Goal: Task Accomplishment & Management: Complete application form

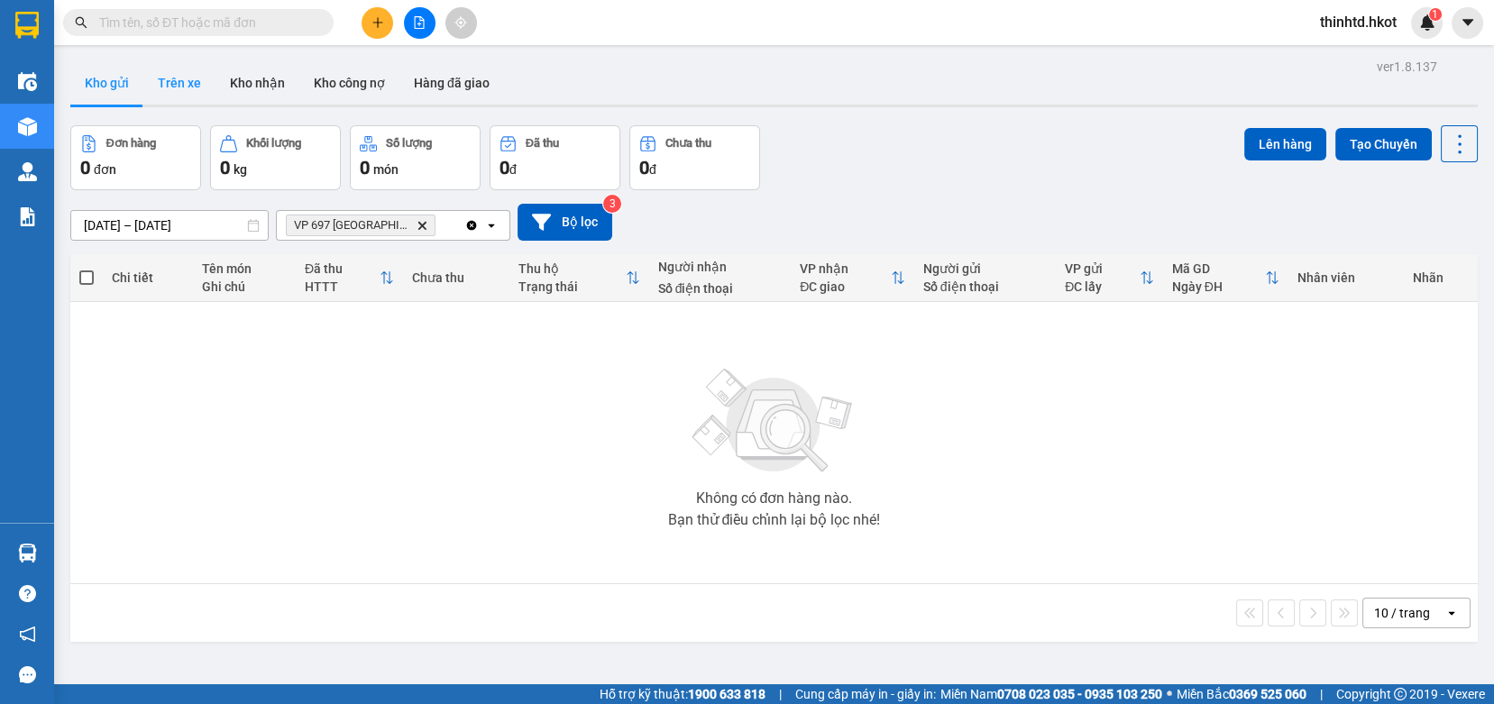
click at [166, 69] on button "Trên xe" at bounding box center [179, 82] width 72 height 43
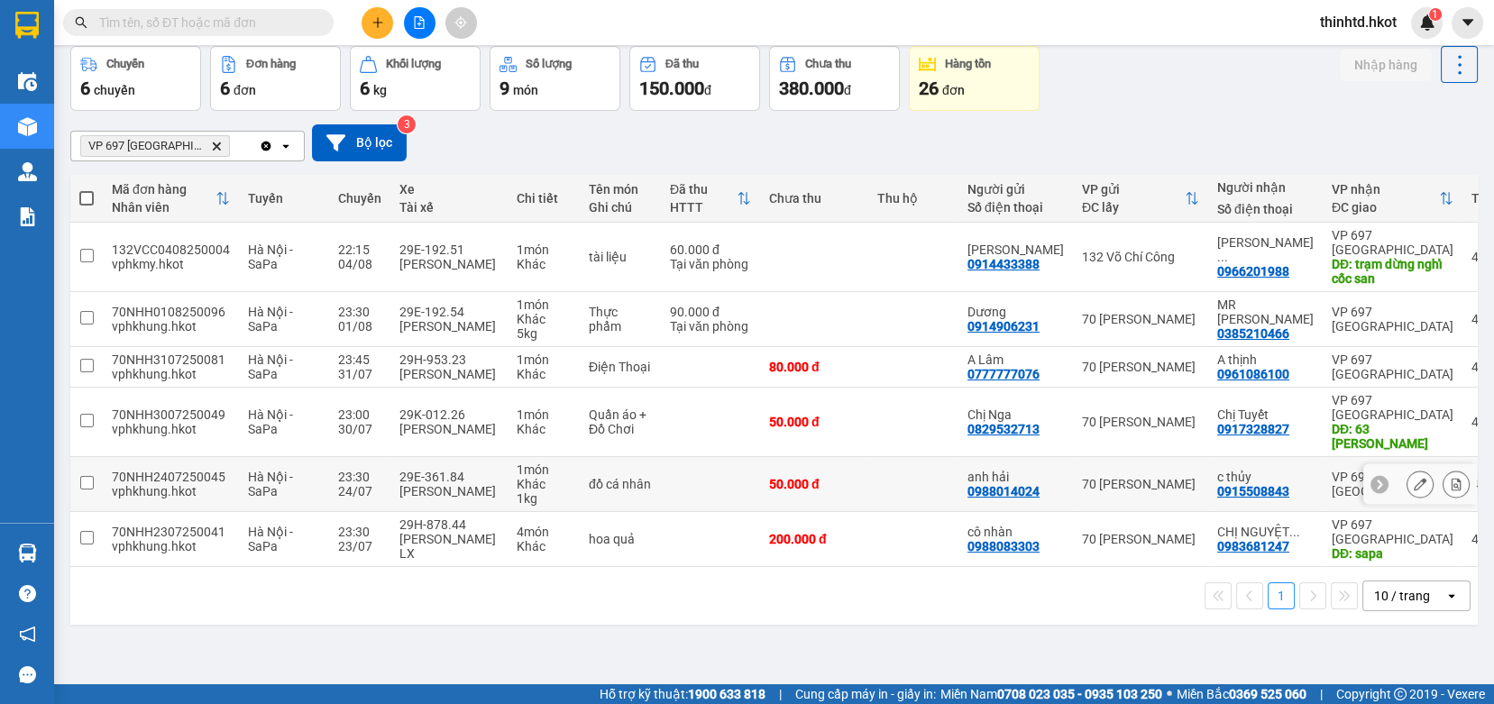
scroll to position [83, 0]
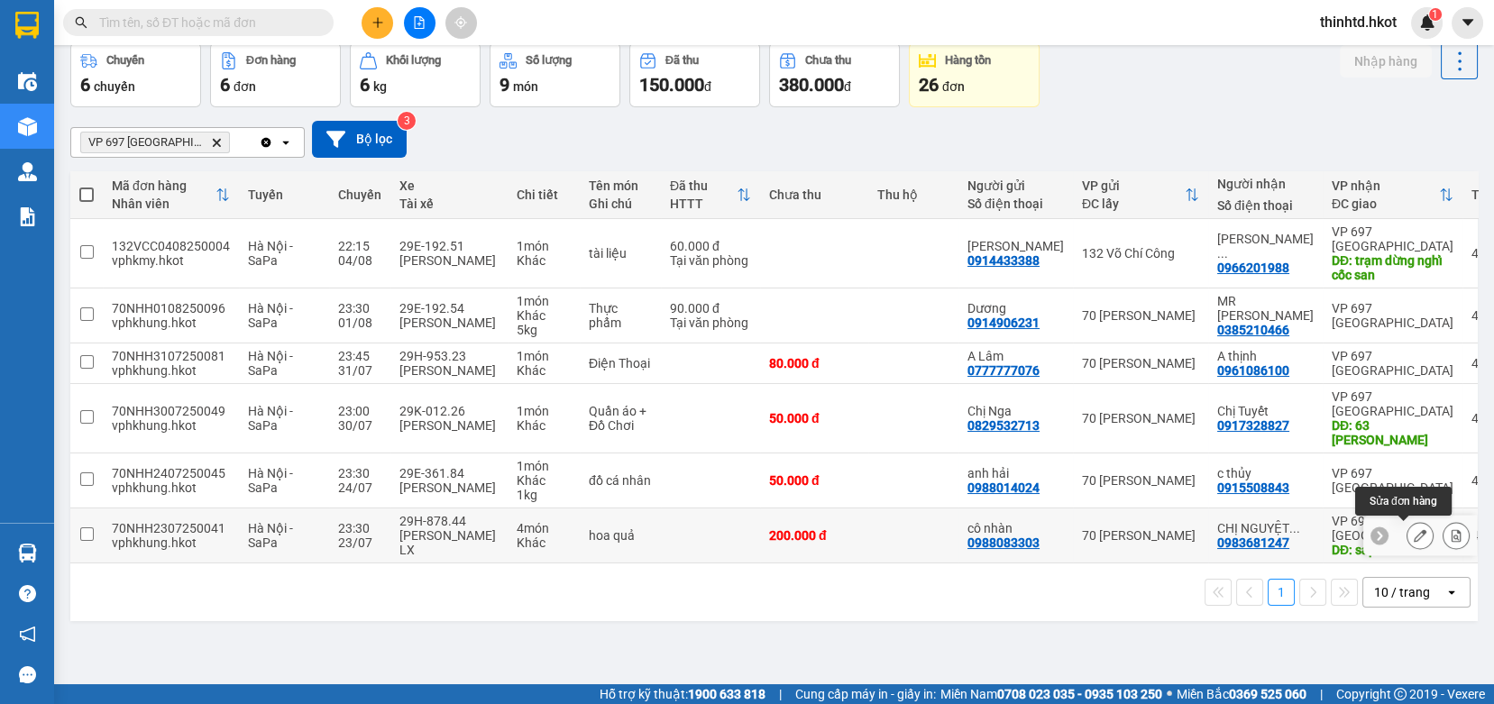
click at [1414, 532] on icon at bounding box center [1420, 535] width 13 height 13
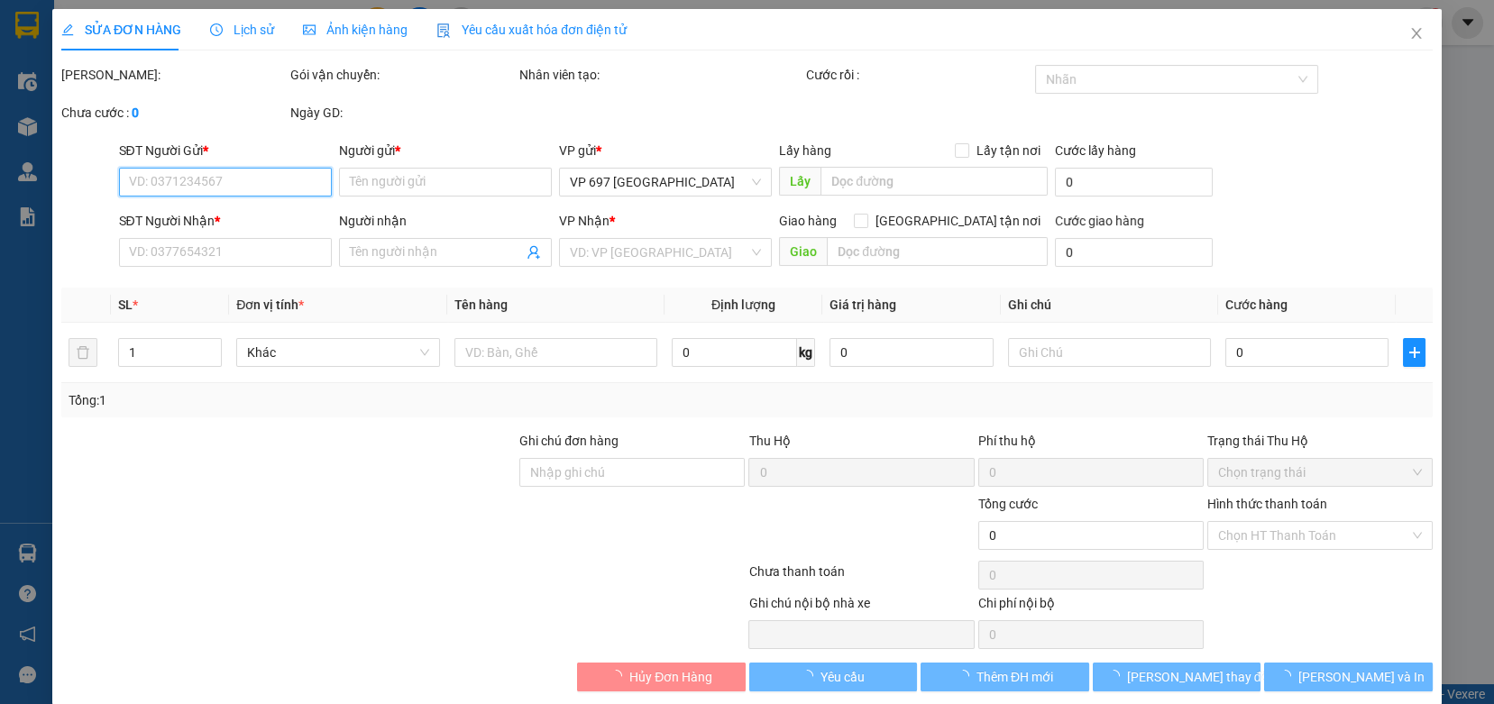
type input "0988083303"
type input "cô nhàn"
type input "0983681247"
type input "CHỊ [PERSON_NAME]"
type input "sapa"
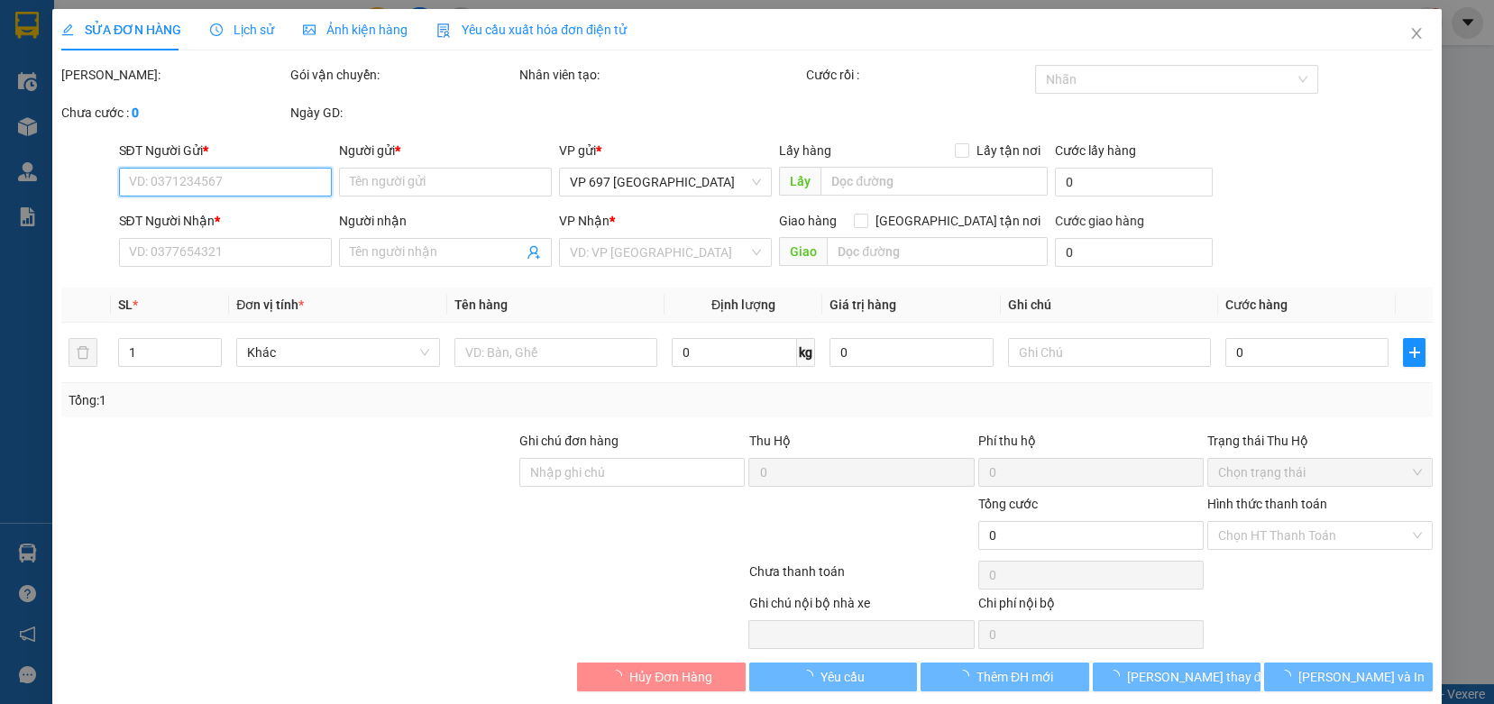
type input "200.000"
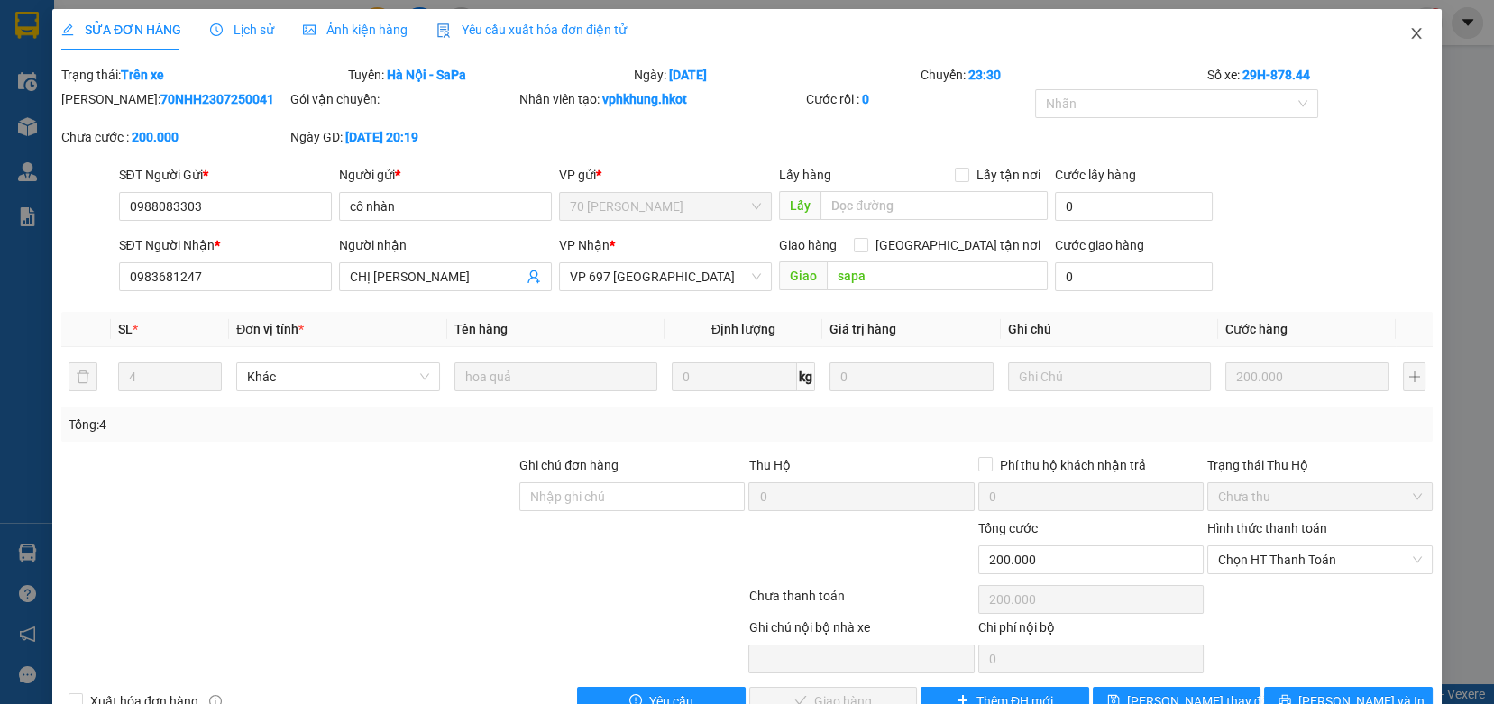
click at [1394, 25] on span "Close" at bounding box center [1416, 34] width 50 height 50
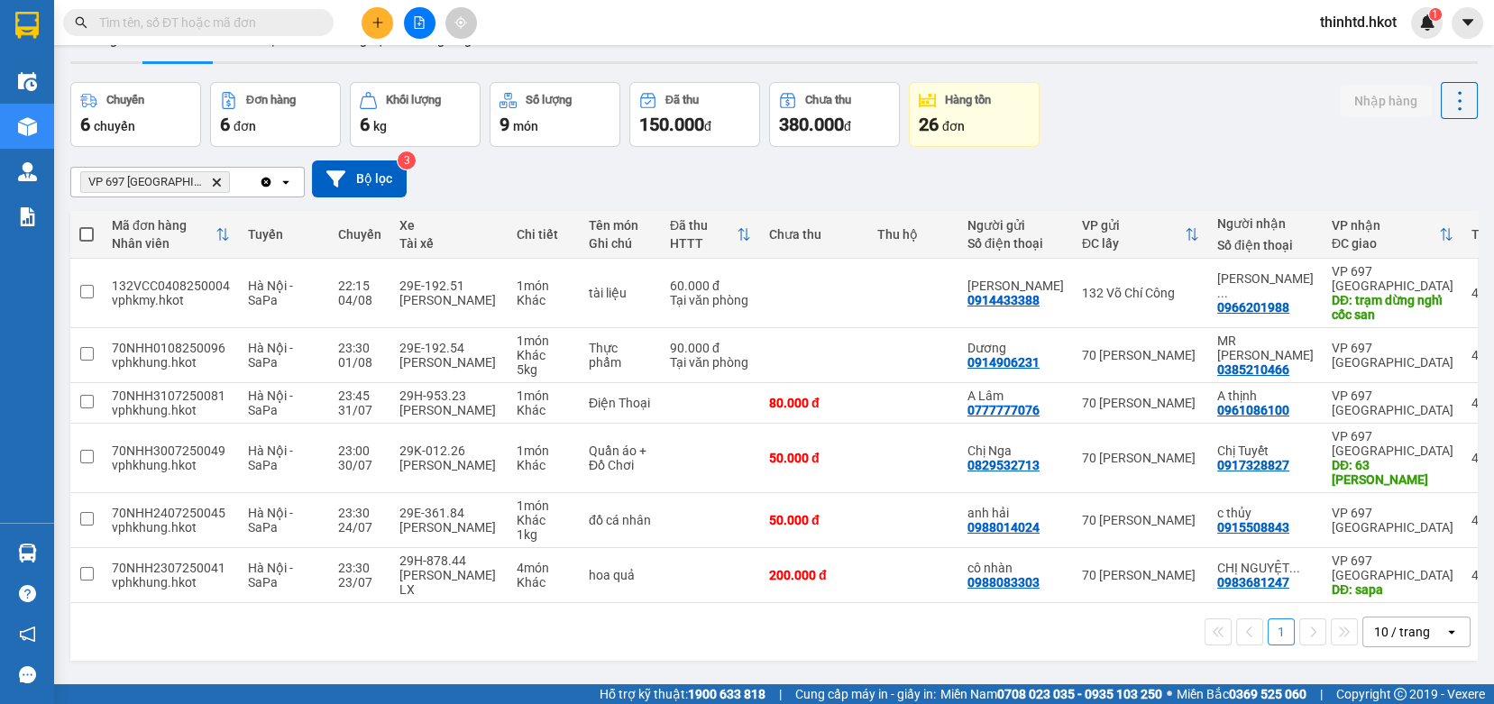
scroll to position [83, 0]
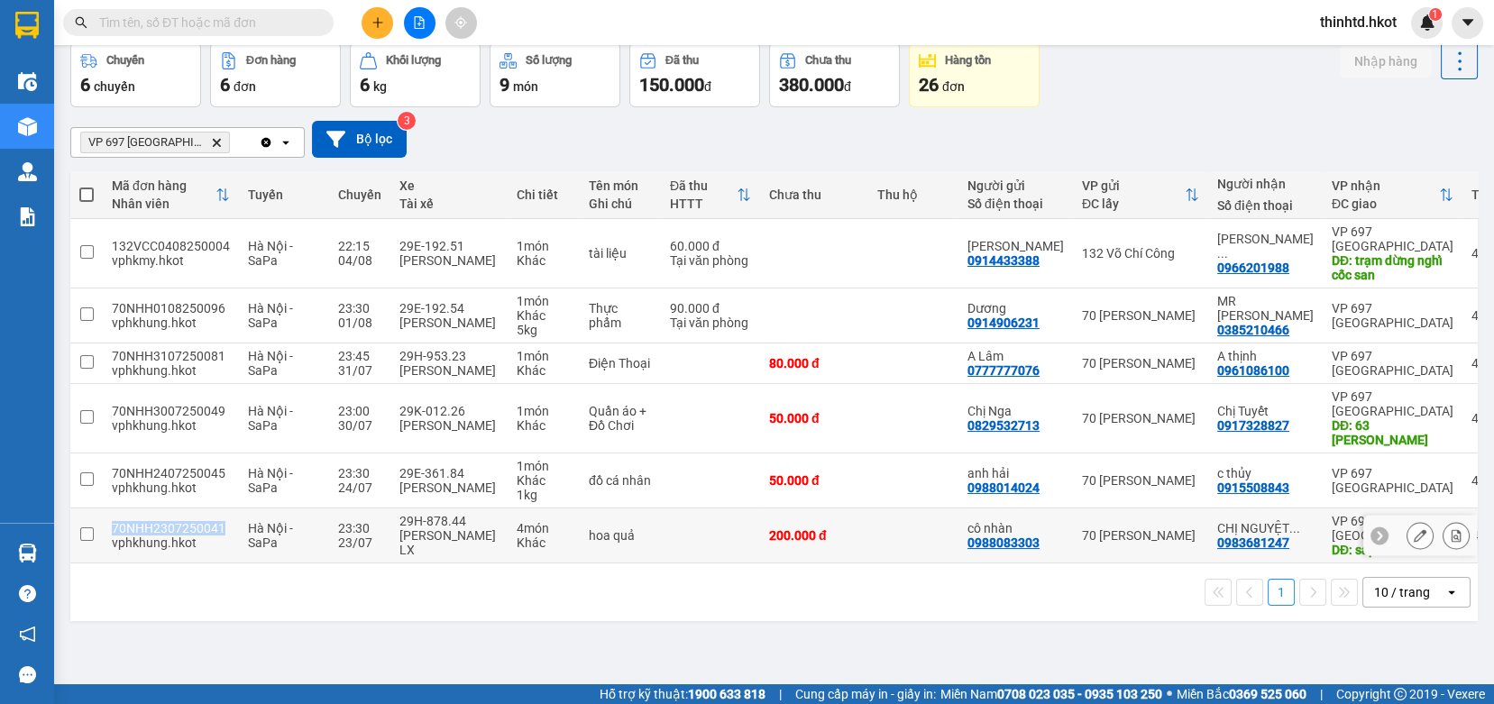
drag, startPoint x: 112, startPoint y: 525, endPoint x: 225, endPoint y: 525, distance: 113.6
click at [225, 525] on td "70NHH2307250041 vphkhung.hkot" at bounding box center [171, 535] width 136 height 55
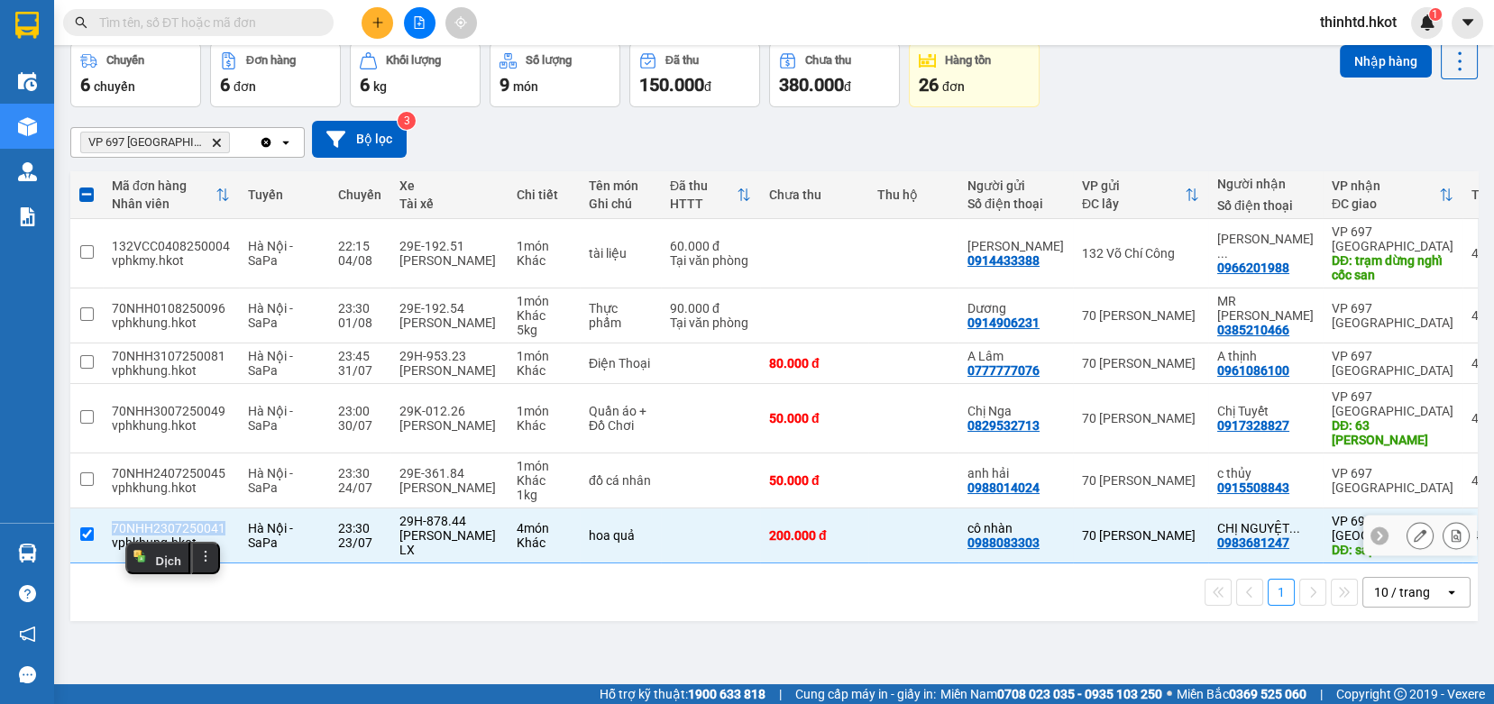
copy div "70NHH2307250041"
click at [791, 595] on div "1 10 / trang open" at bounding box center [774, 592] width 1393 height 31
click at [871, 539] on td at bounding box center [913, 535] width 90 height 55
checkbox input "false"
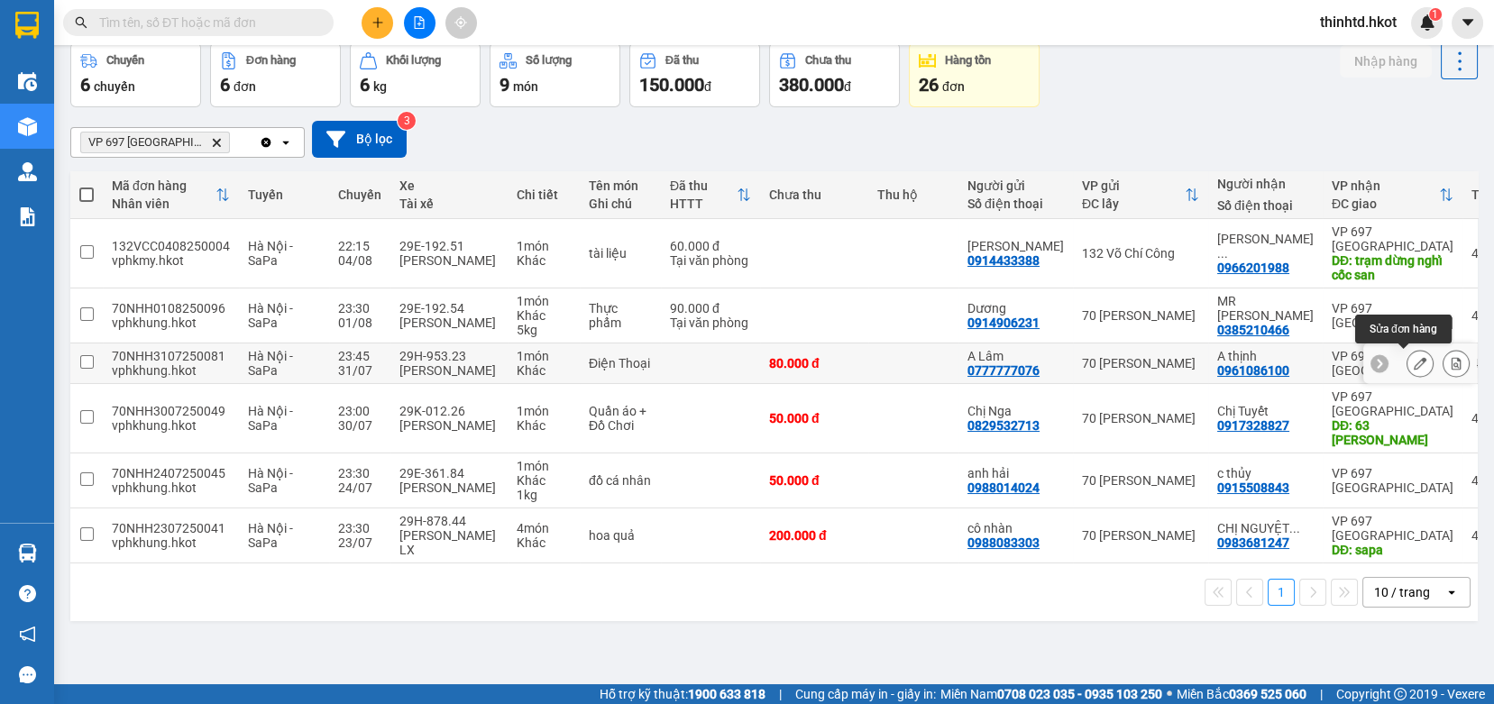
click at [1414, 368] on icon at bounding box center [1420, 363] width 13 height 13
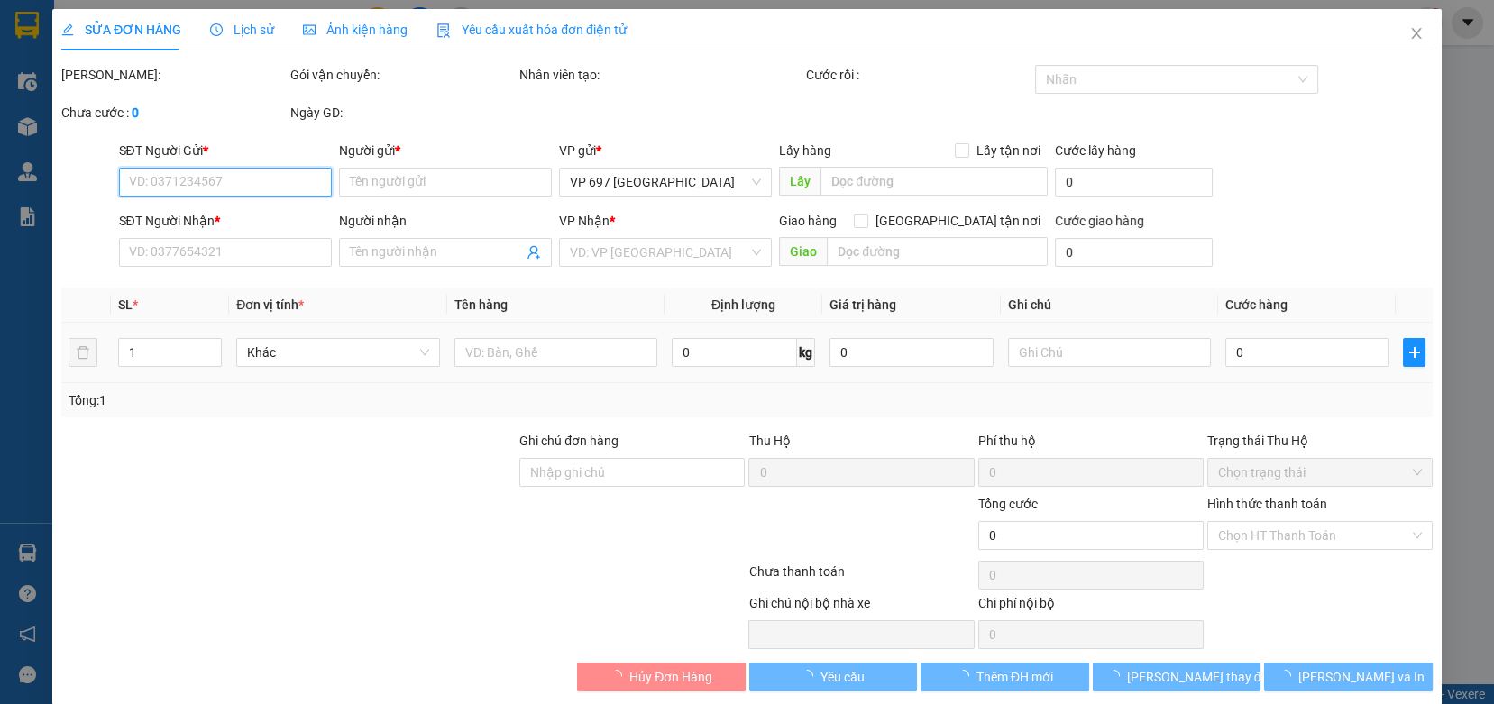
type input "0777777076"
type input "A Lâm"
type input "0961086100"
type input "A thịnh"
type input "80.000"
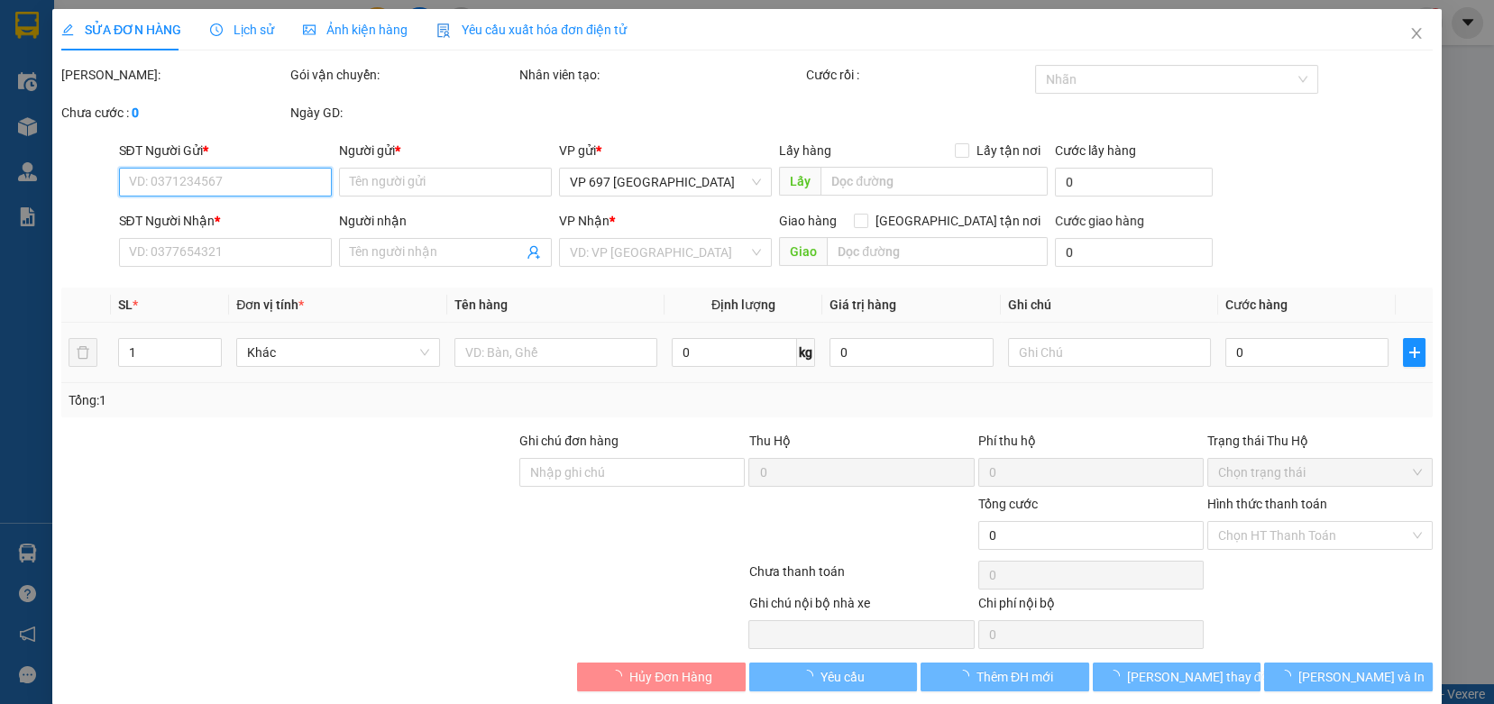
type input "80.000"
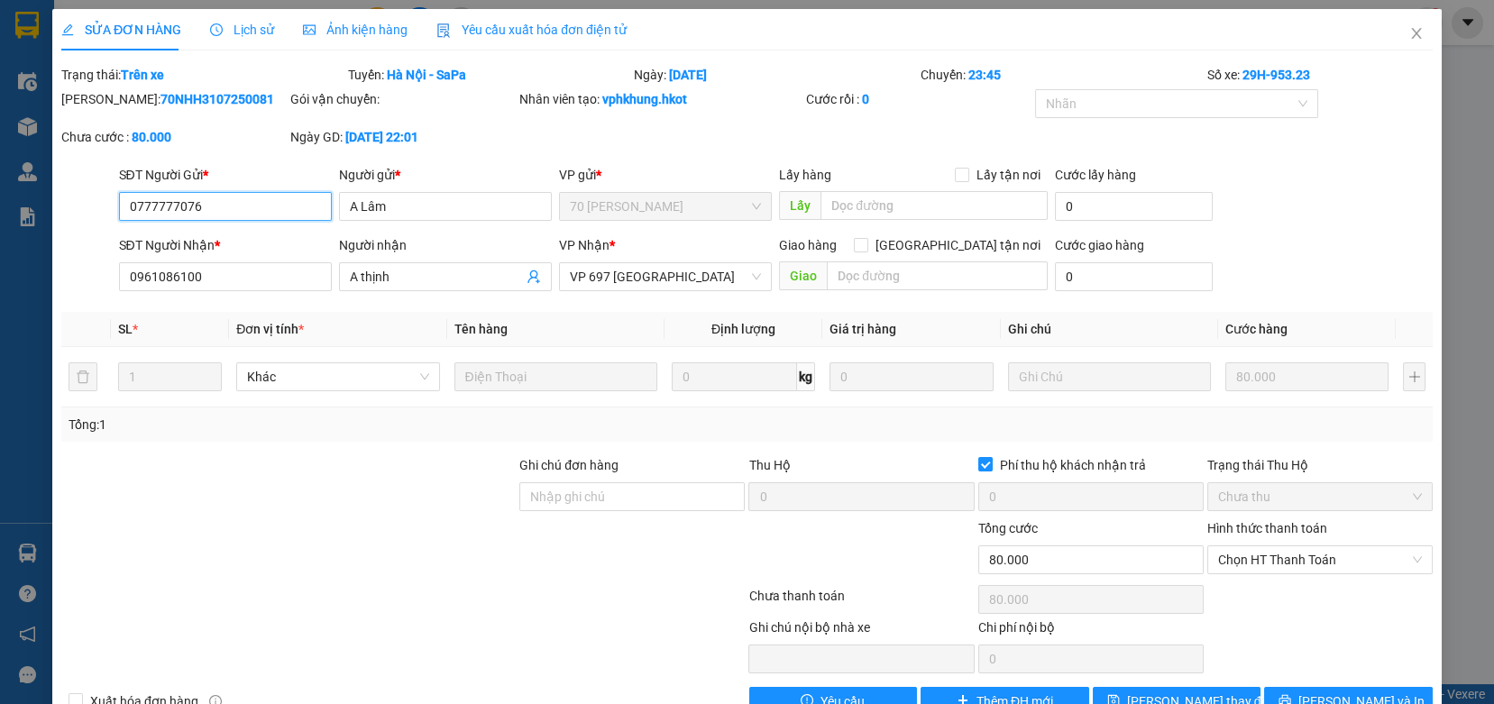
scroll to position [45, 0]
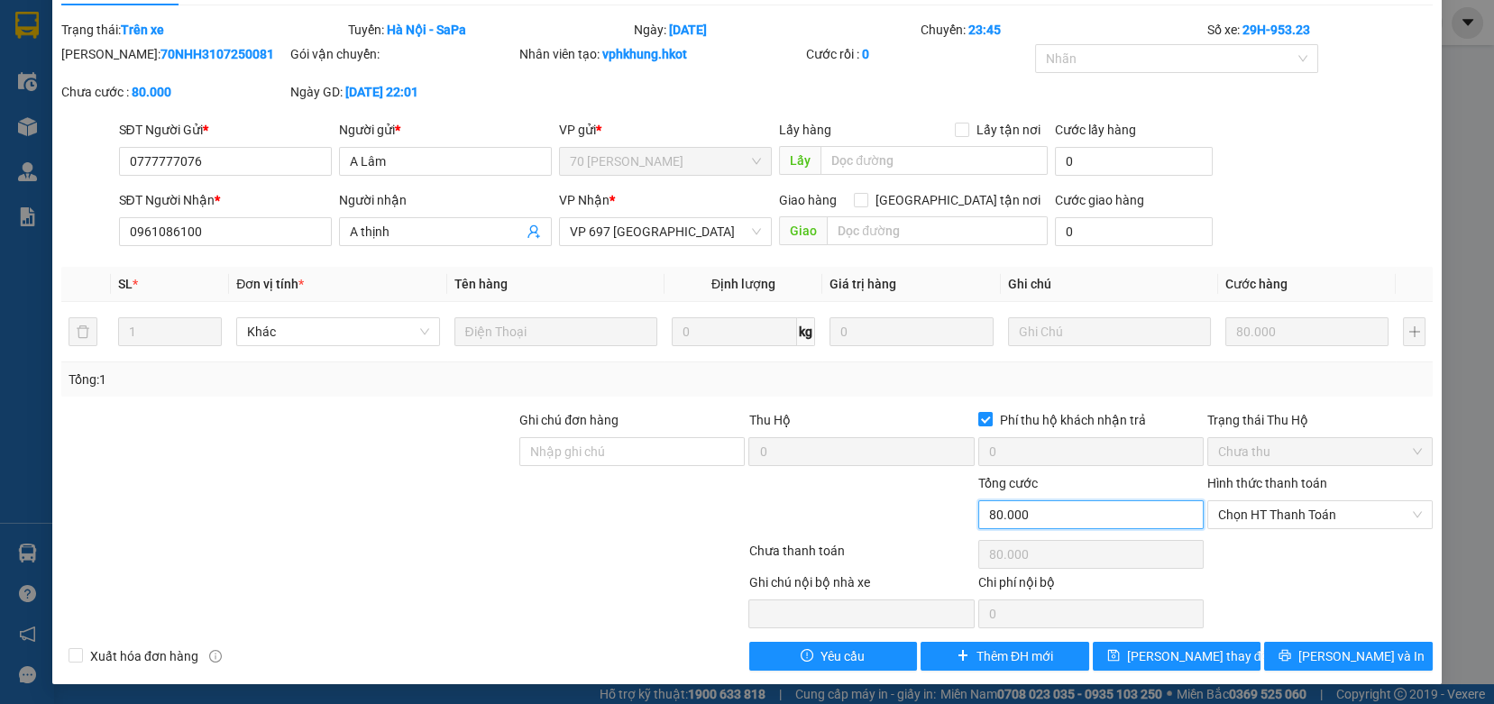
drag, startPoint x: 1095, startPoint y: 510, endPoint x: 704, endPoint y: 521, distance: 391.4
click at [704, 521] on div "Tổng cước 80.000 Hình thức thanh toán Chọn HT Thanh Toán" at bounding box center [746, 504] width 1375 height 63
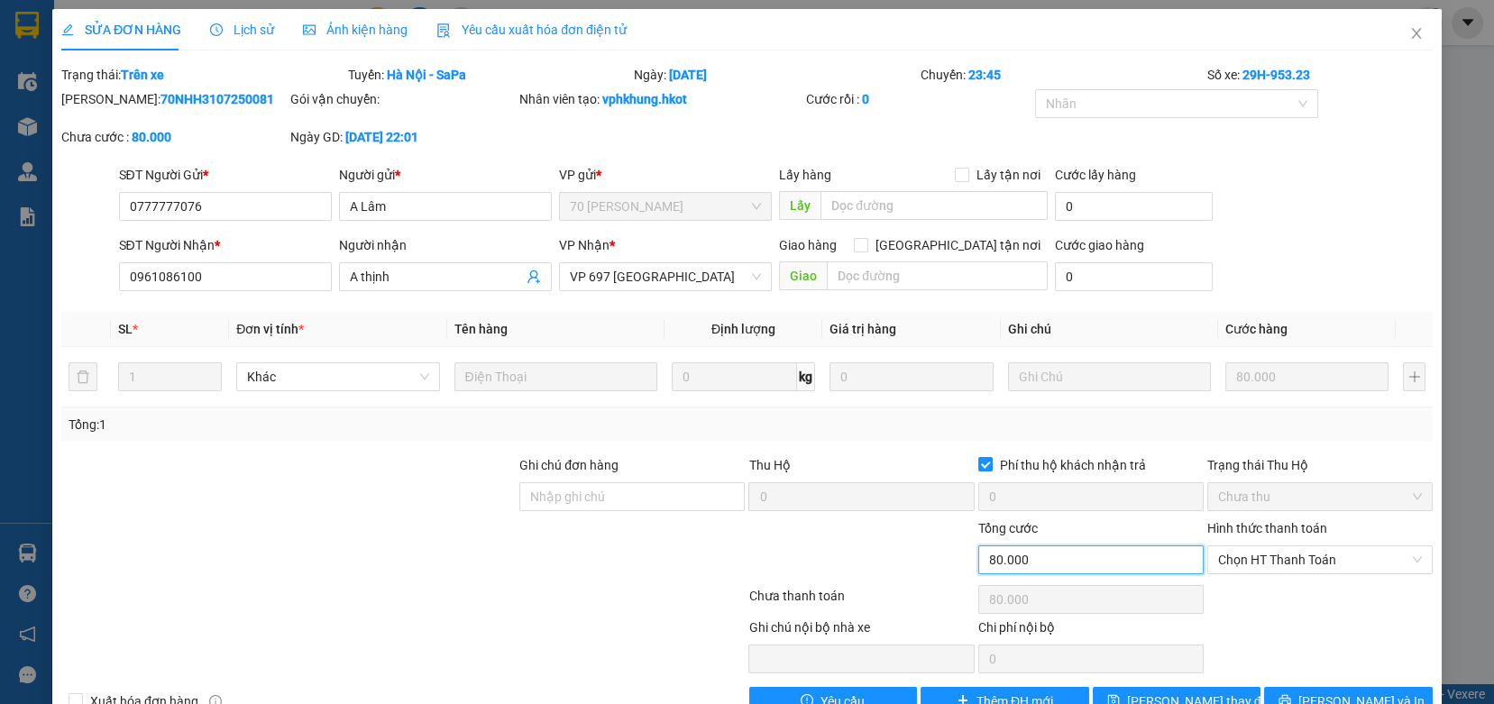
scroll to position [0, 0]
click at [1409, 35] on icon "close" at bounding box center [1416, 33] width 14 height 14
